Goal: Contribute content

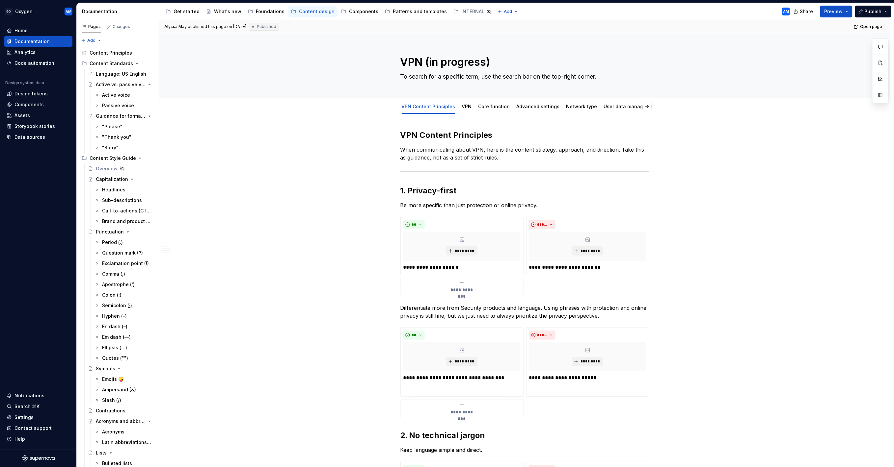
scroll to position [295, 0]
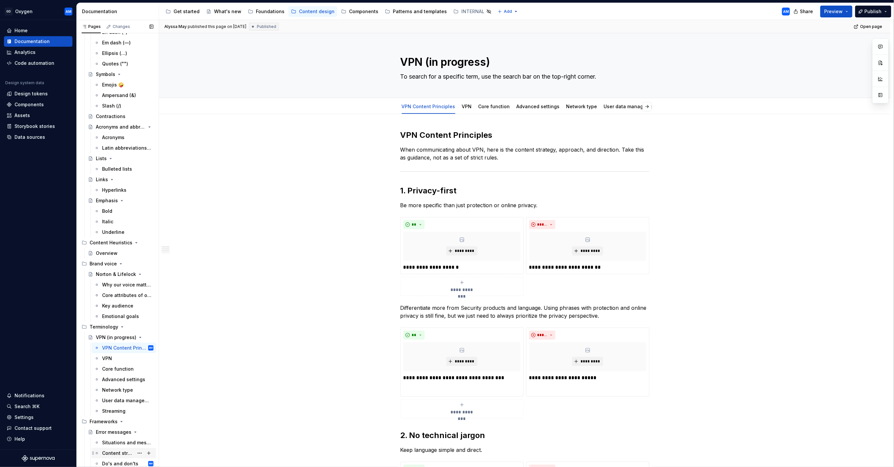
click at [118, 453] on div "Content structure and guidelines" at bounding box center [118, 453] width 32 height 7
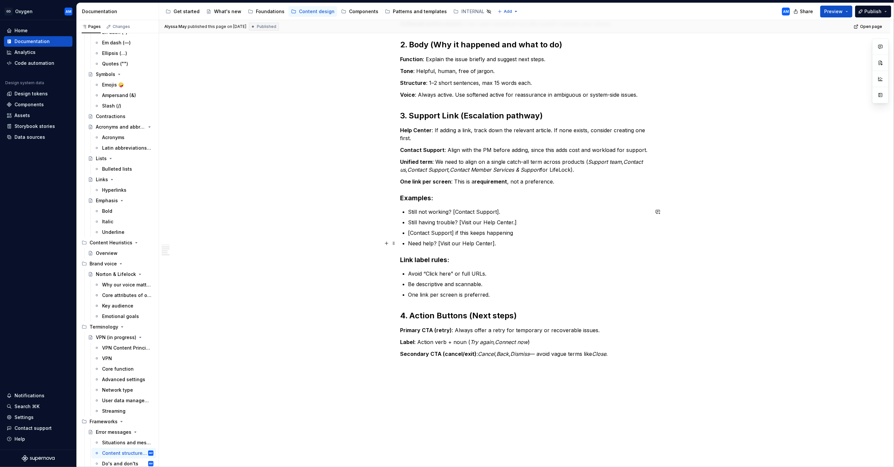
scroll to position [178, 0]
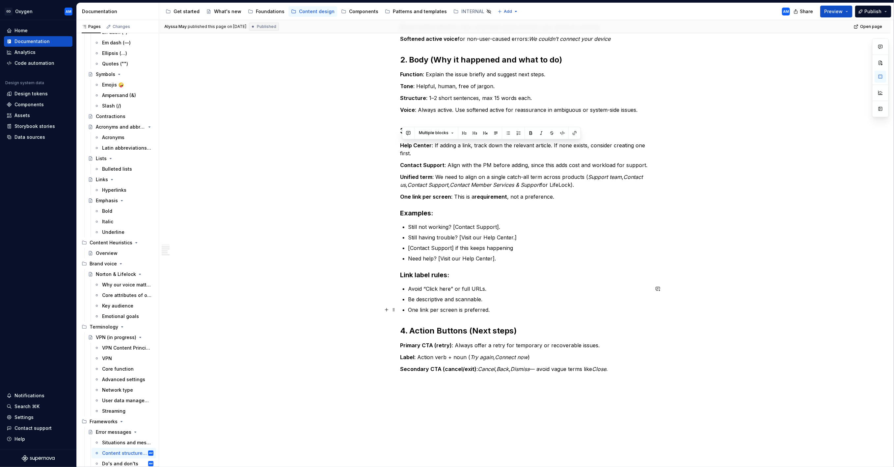
drag, startPoint x: 403, startPoint y: 145, endPoint x: 523, endPoint y: 312, distance: 205.7
click at [524, 312] on div "1. Headline (What happened?) Function : State the problem clearly and succinctl…" at bounding box center [524, 178] width 249 height 437
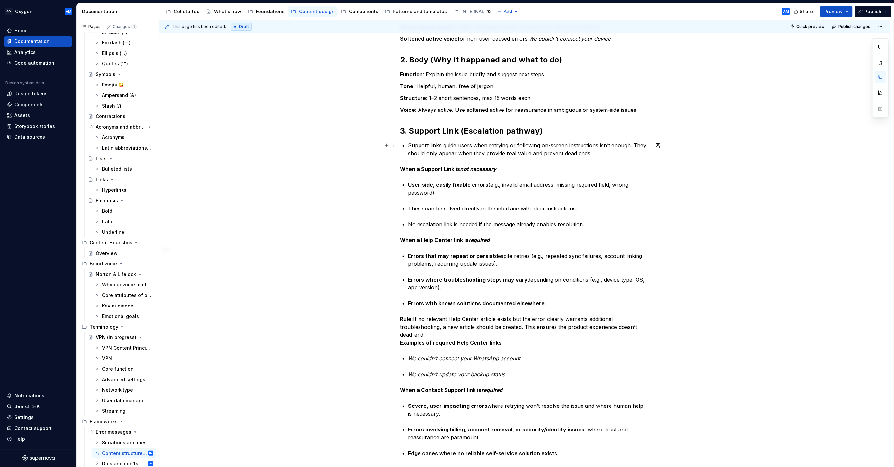
click at [518, 151] on p "Support links guide users when retrying or following on-screen instructions isn…" at bounding box center [528, 150] width 241 height 16
drag, startPoint x: 598, startPoint y: 154, endPoint x: 436, endPoint y: 160, distance: 162.4
click at [400, 147] on div "1. Headline (What happened?) Function : State the problem clearly and succinctl…" at bounding box center [524, 373] width 249 height 826
click at [477, 170] on em "not necessary" at bounding box center [478, 169] width 36 height 7
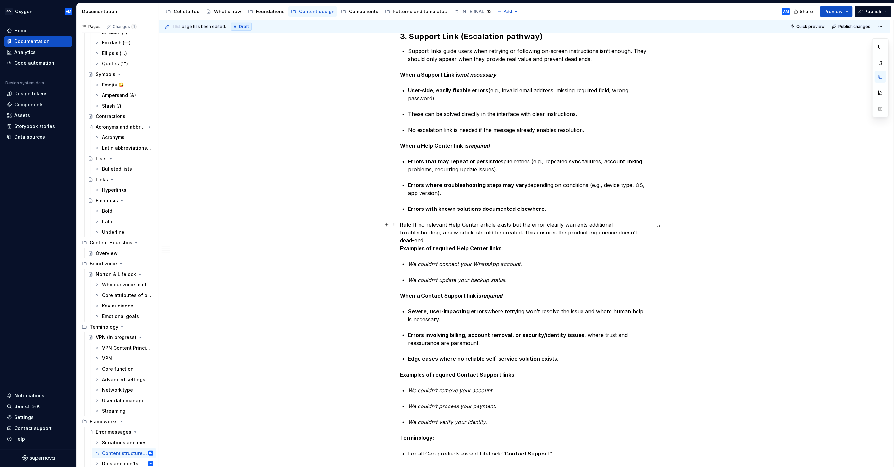
scroll to position [285, 0]
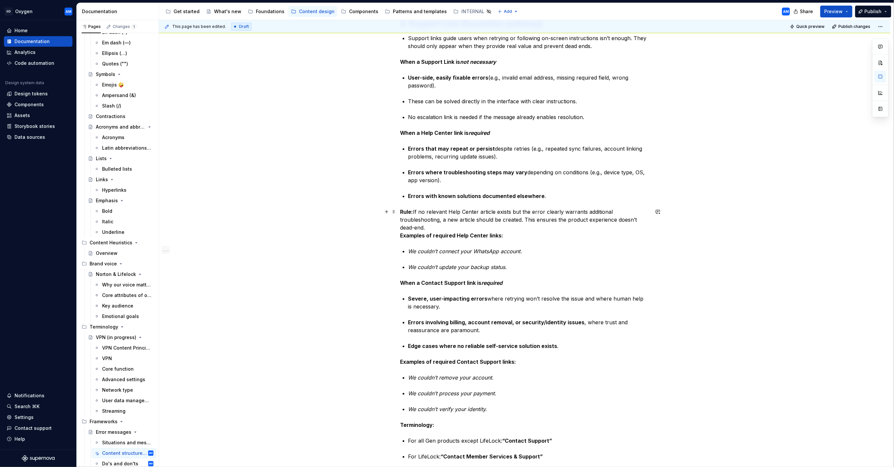
click at [451, 227] on p "Rule: If no relevant Help Center article exists but the error clearly warrants …" at bounding box center [524, 224] width 249 height 32
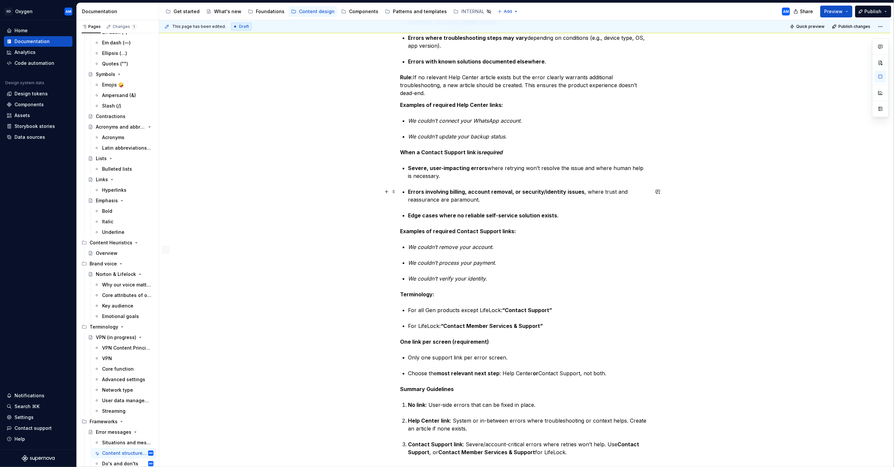
scroll to position [420, 0]
click at [881, 12] on button "Publish" at bounding box center [873, 12] width 36 height 12
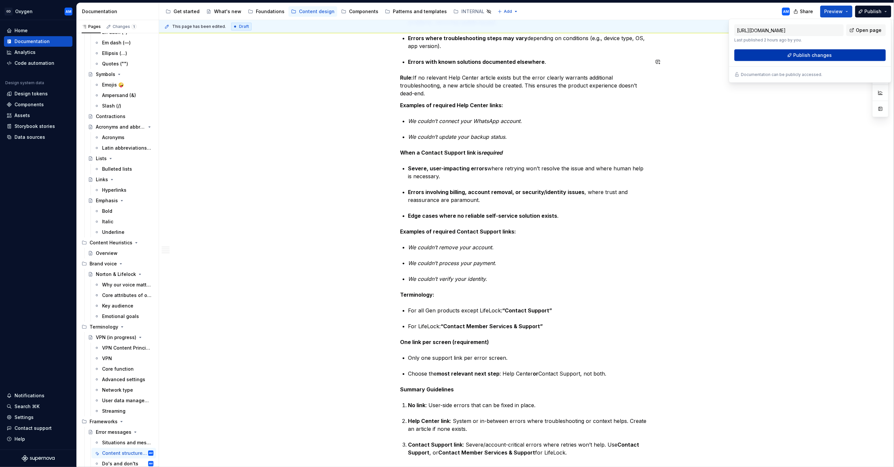
click at [799, 57] on span "Publish changes" at bounding box center [812, 55] width 39 height 7
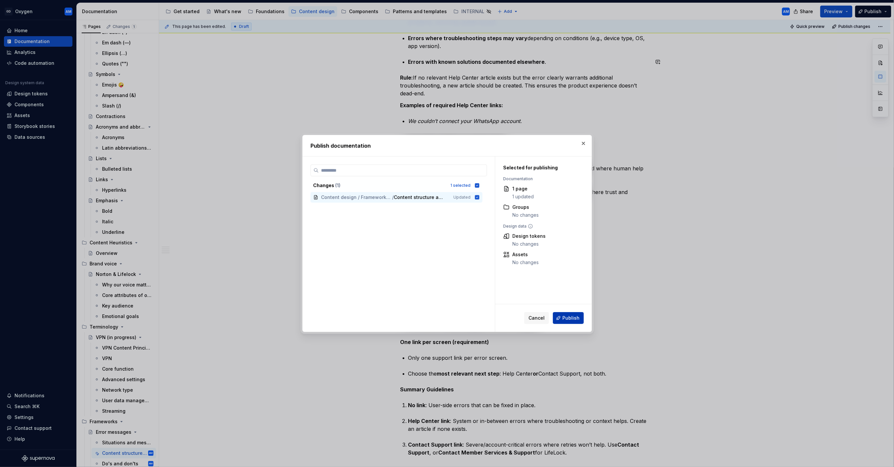
click at [570, 316] on span "Publish" at bounding box center [570, 318] width 17 height 7
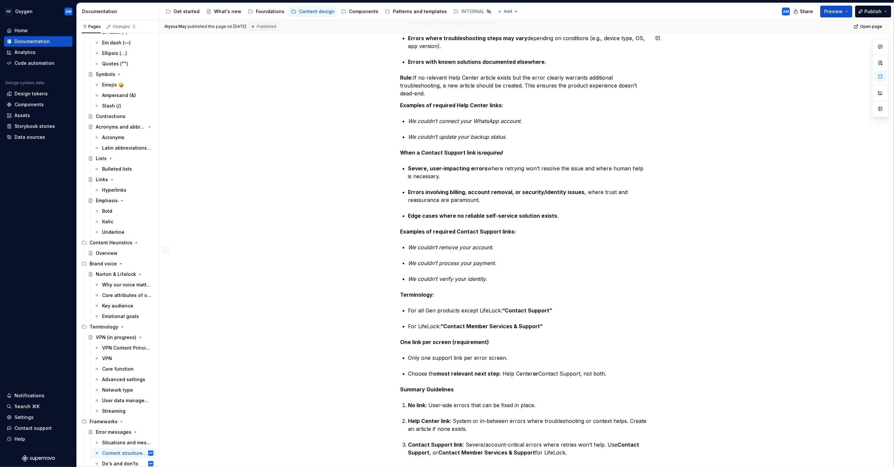
type textarea "*"
